Goal: Information Seeking & Learning: Learn about a topic

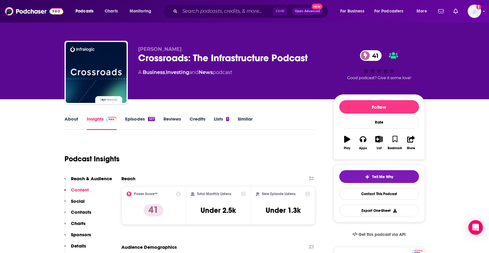
click at [163, 122] on link "Reviews" at bounding box center [172, 123] width 18 height 14
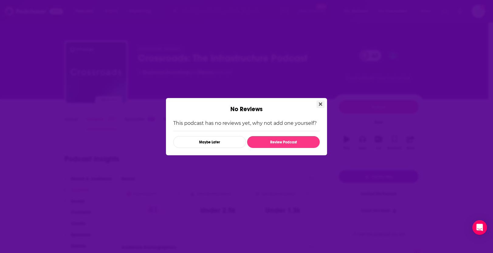
click at [319, 104] on icon "Close" at bounding box center [320, 104] width 3 height 5
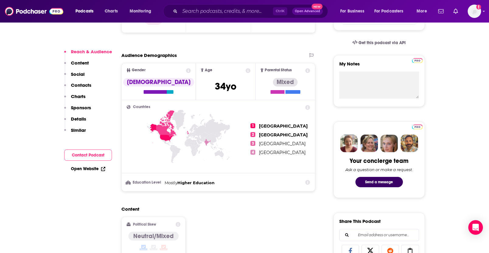
scroll to position [213, 0]
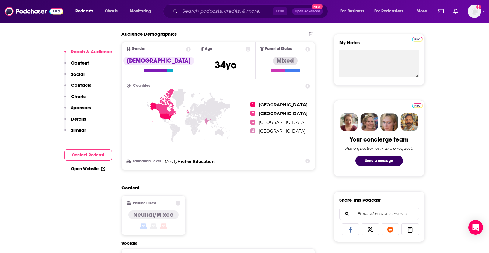
click at [77, 118] on p "Details" at bounding box center [78, 119] width 15 height 6
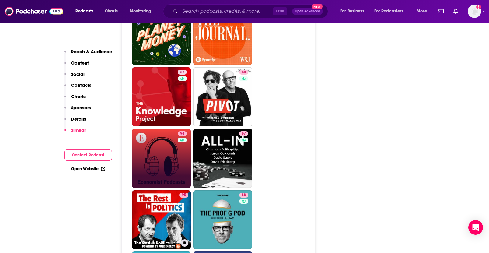
scroll to position [845, 0]
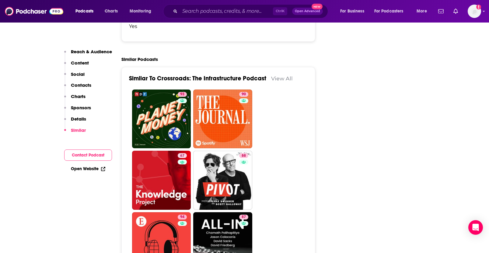
click at [83, 119] on p "Details" at bounding box center [78, 119] width 15 height 6
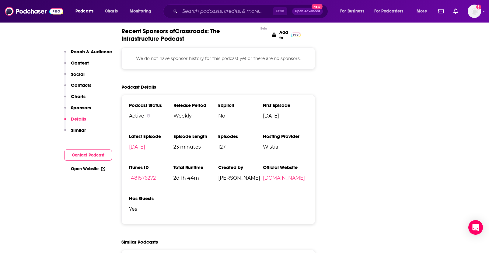
click at [82, 112] on button "Sponsors" at bounding box center [77, 110] width 27 height 11
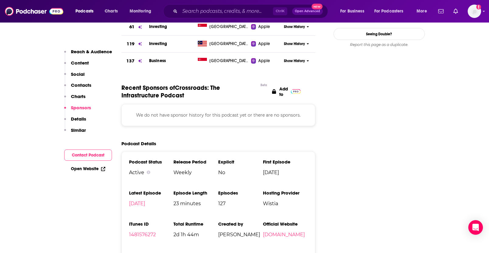
click at [83, 98] on p "Charts" at bounding box center [78, 96] width 15 height 6
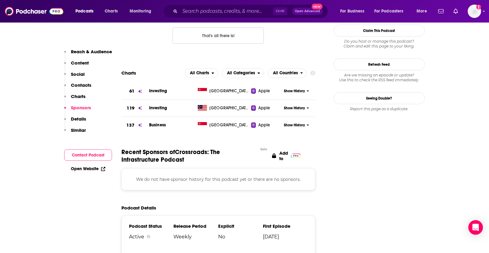
scroll to position [526, 0]
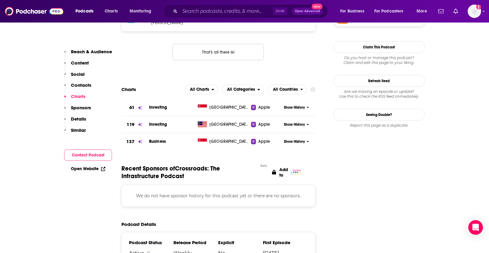
click at [79, 81] on div "Reach & Audience Content Social Contacts Charts Sponsors Details Similar" at bounding box center [88, 93] width 48 height 89
click at [81, 86] on p "Contacts" at bounding box center [81, 85] width 20 height 6
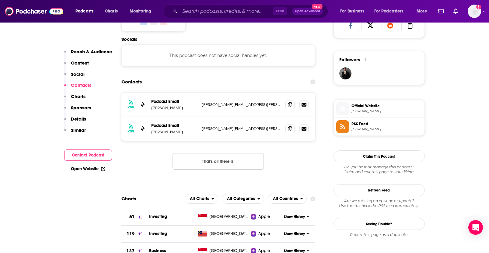
scroll to position [408, 0]
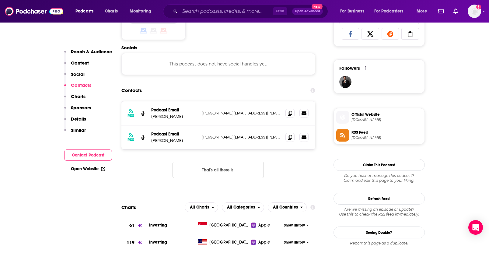
click at [82, 76] on p "Social" at bounding box center [78, 74] width 14 height 6
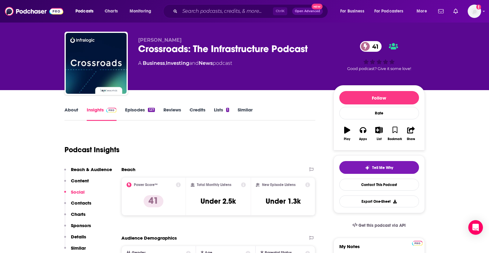
scroll to position [0, 0]
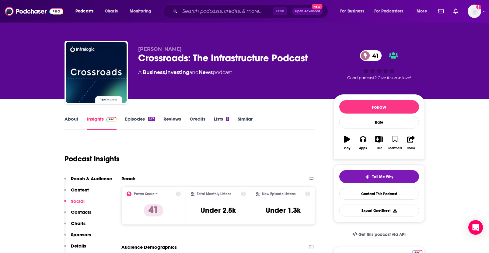
click at [69, 126] on link "About" at bounding box center [71, 123] width 14 height 14
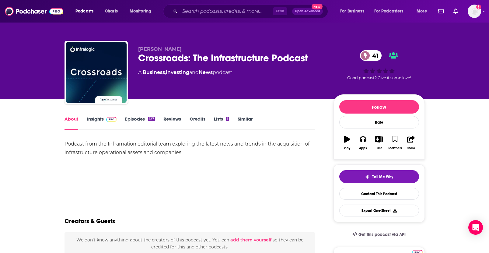
click at [219, 123] on link "Lists 1" at bounding box center [221, 123] width 15 height 14
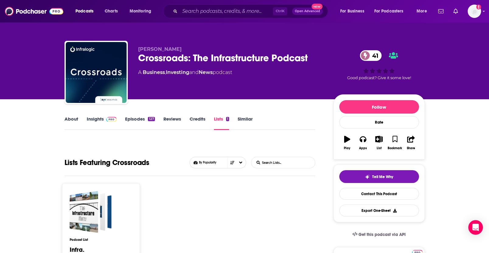
click at [248, 122] on link "Similar" at bounding box center [244, 123] width 15 height 14
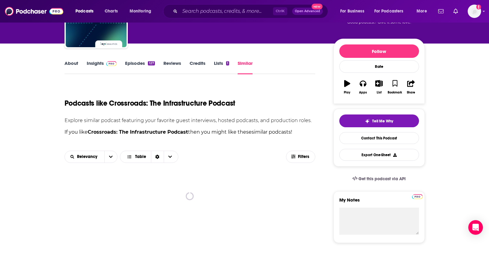
scroll to position [61, 0]
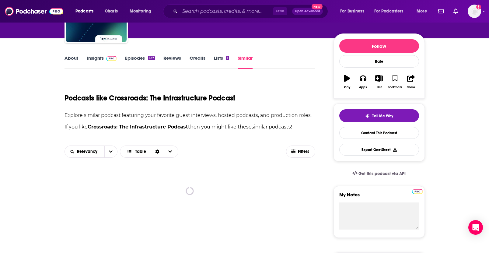
click at [131, 62] on link "Episodes 127" at bounding box center [139, 62] width 29 height 14
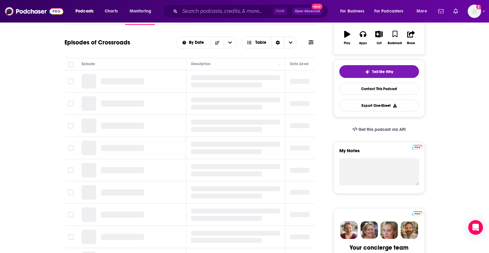
scroll to position [122, 0]
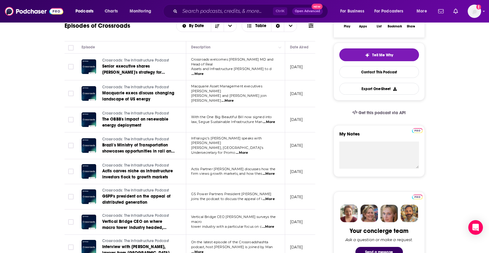
click at [203, 71] on span "...More" at bounding box center [197, 73] width 12 height 5
click at [233, 98] on span "...More" at bounding box center [227, 100] width 12 height 5
click at [268, 119] on span "...More" at bounding box center [269, 121] width 12 height 5
click at [248, 150] on span "...More" at bounding box center [242, 152] width 12 height 5
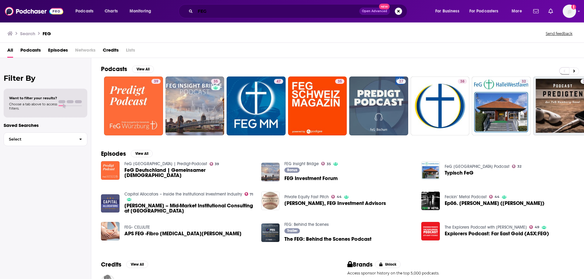
click at [216, 13] on input "FEG" at bounding box center [277, 11] width 164 height 10
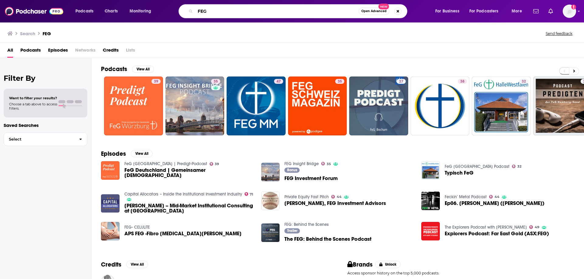
drag, startPoint x: 213, startPoint y: 11, endPoint x: 169, endPoint y: 5, distance: 44.5
click at [169, 5] on div "FEG Open Advanced New" at bounding box center [299, 11] width 260 height 14
type input "Macro Voices"
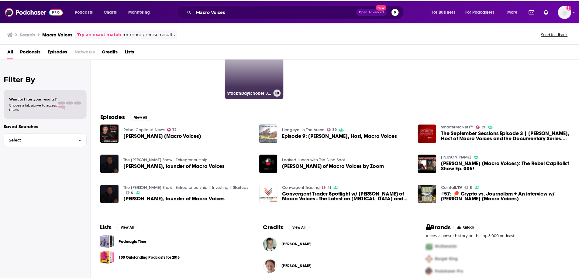
scroll to position [44, 0]
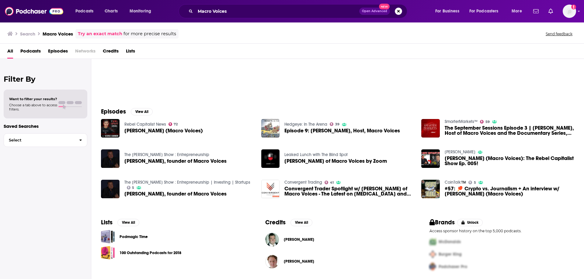
click at [300, 240] on span "Erik Townsend" at bounding box center [299, 239] width 30 height 5
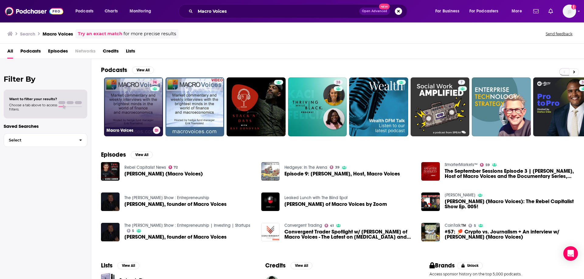
click at [142, 109] on link "74 Macro Voices" at bounding box center [133, 107] width 59 height 59
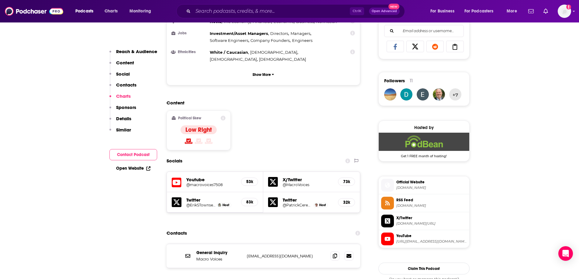
scroll to position [426, 0]
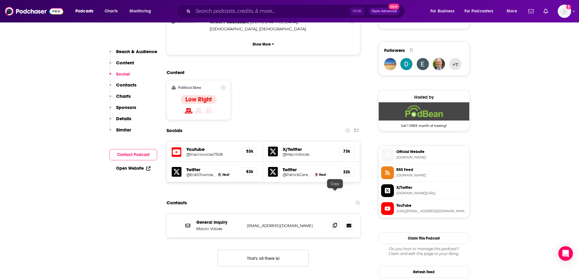
click at [333, 223] on icon at bounding box center [335, 225] width 4 height 5
click at [268, 13] on input "Search podcasts, credits, & more..." at bounding box center [271, 11] width 157 height 10
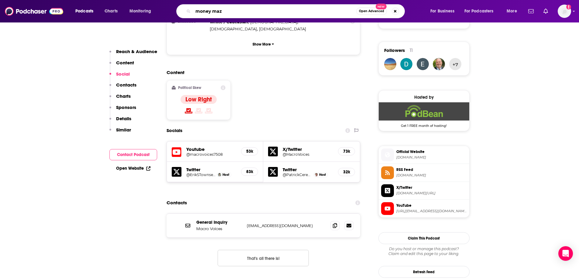
type input "money maze"
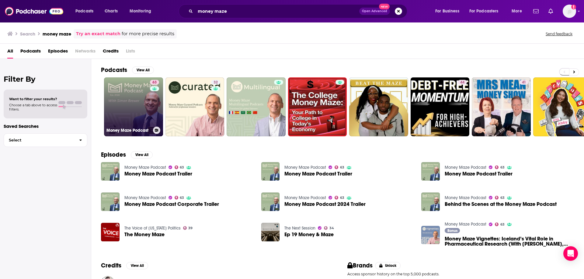
click at [147, 108] on link "63 Money Maze Podcast" at bounding box center [133, 107] width 59 height 59
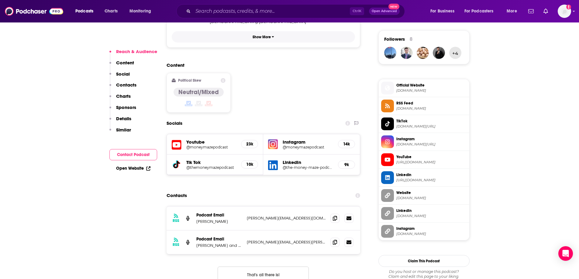
scroll to position [456, 0]
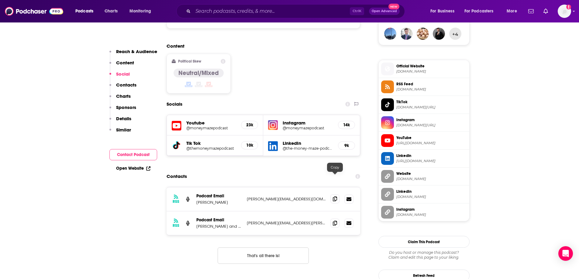
click at [337, 197] on icon at bounding box center [335, 199] width 4 height 5
click at [337, 221] on icon at bounding box center [335, 223] width 4 height 5
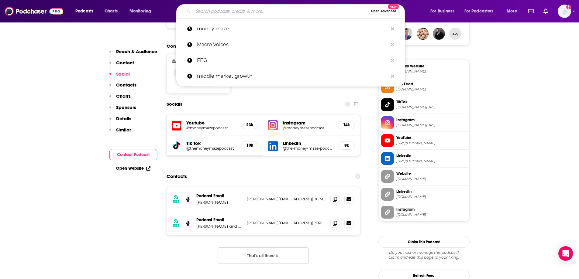
click at [249, 12] on input "Search podcasts, credits, & more..." at bounding box center [280, 11] width 175 height 10
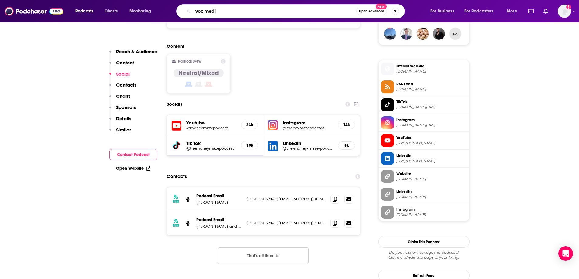
type input "vox media"
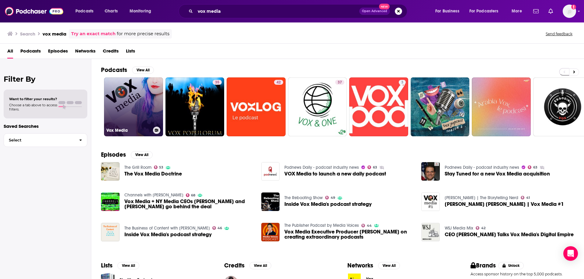
click at [142, 94] on link "Vox Media" at bounding box center [133, 107] width 59 height 59
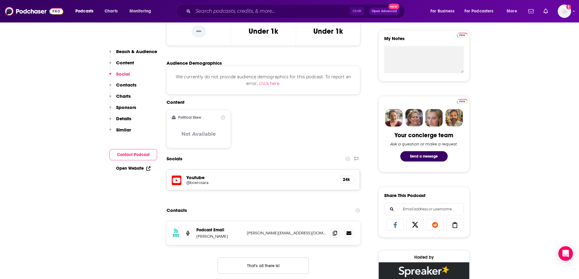
scroll to position [61, 0]
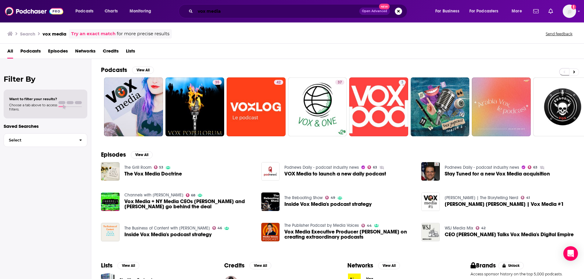
click at [241, 11] on input "vox media" at bounding box center [277, 11] width 164 height 10
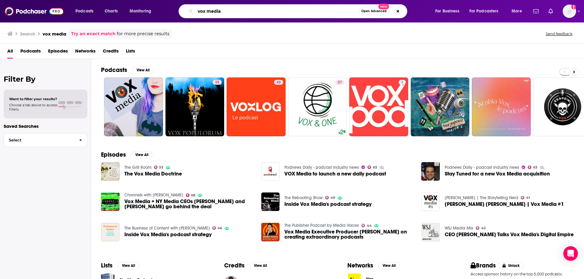
drag, startPoint x: 241, startPoint y: 11, endPoint x: 161, endPoint y: 13, distance: 80.6
click at [161, 13] on div "Podcasts Charts Monitoring vox media Open Advanced New For Business For Podcast…" at bounding box center [299, 11] width 456 height 14
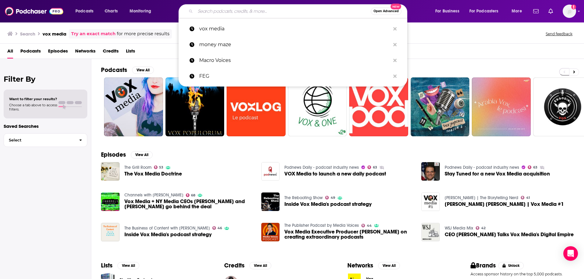
paste input "A Wealth of Common Sense"
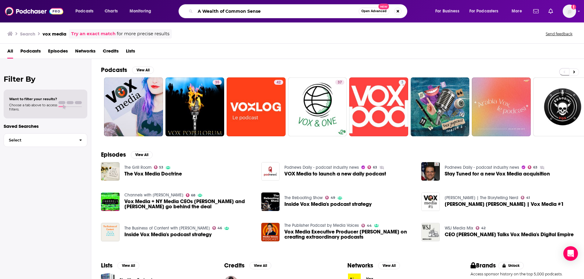
type input "A Wealth of Common Sense"
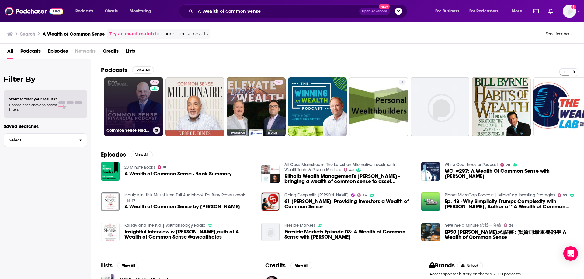
click at [146, 114] on link "45 Common Sense Financial Podcast" at bounding box center [133, 107] width 59 height 59
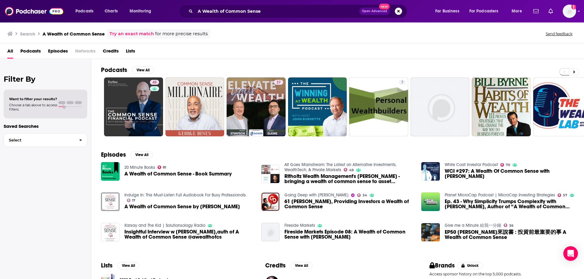
click at [212, 174] on span "A Wealth of Common Sense - Book Summary" at bounding box center [177, 173] width 107 height 5
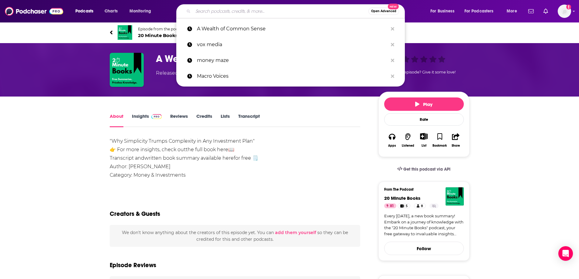
drag, startPoint x: 230, startPoint y: 8, endPoint x: 233, endPoint y: 7, distance: 3.1
click at [230, 8] on input "Search podcasts, credits, & more..." at bounding box center [280, 11] width 175 height 10
paste input "Colossus"
type input "Colossus"
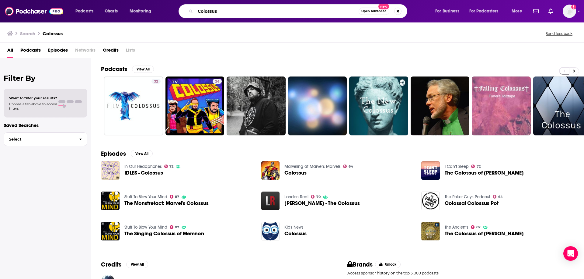
click at [274, 12] on input "Colossus" at bounding box center [276, 11] width 163 height 10
drag, startPoint x: 163, startPoint y: 6, endPoint x: 158, endPoint y: 8, distance: 5.4
click at [158, 8] on div "Podcasts Charts Monitoring Colossus Open Advanced New For Business For Podcaste…" at bounding box center [299, 11] width 456 height 14
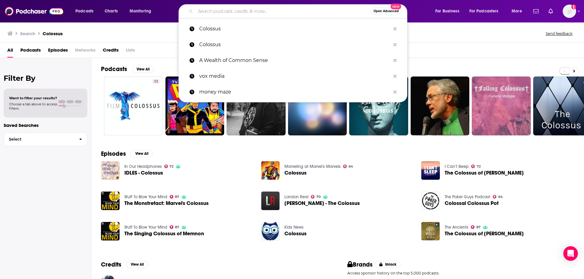
paste input "Private Capital"
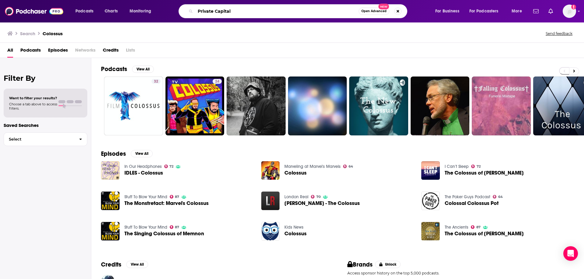
type input "Private Capital"
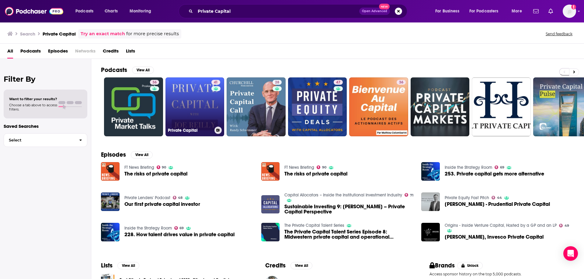
click at [202, 105] on link "41 Private Capital" at bounding box center [194, 107] width 59 height 59
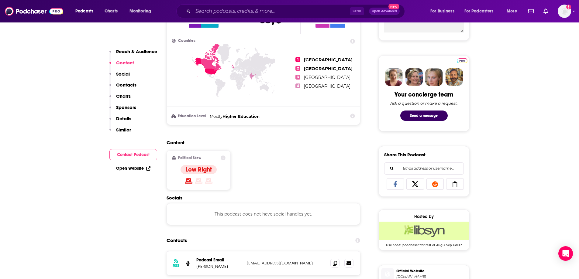
scroll to position [334, 0]
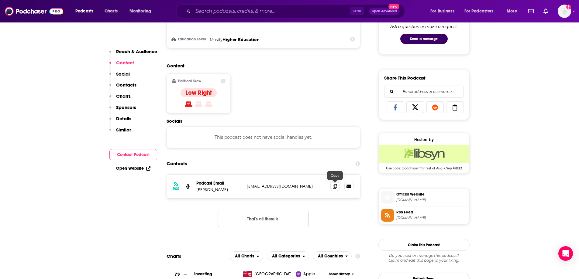
drag, startPoint x: 333, startPoint y: 186, endPoint x: 324, endPoint y: 183, distance: 9.2
click at [331, 185] on span at bounding box center [334, 186] width 9 height 9
click at [288, 12] on input "Search podcasts, credits, & more..." at bounding box center [271, 11] width 157 height 10
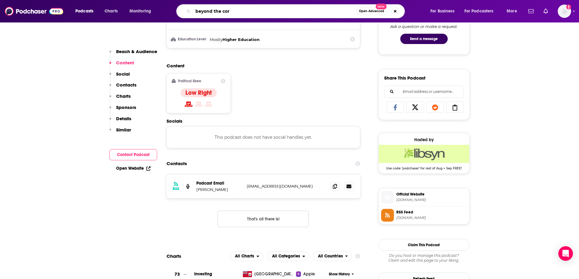
type input "beyond the core"
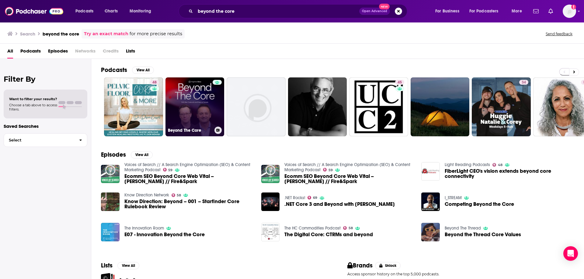
click at [216, 104] on div at bounding box center [216, 103] width 9 height 47
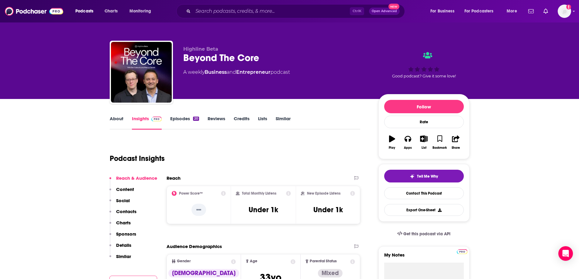
scroll to position [244, 0]
